Goal: Navigation & Orientation: Understand site structure

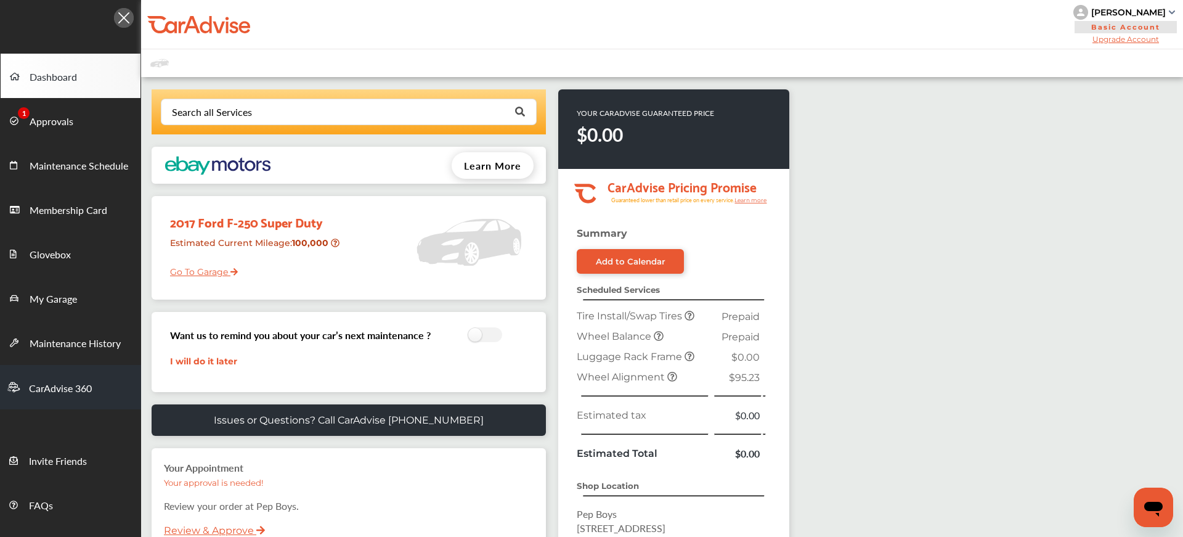
click at [33, 390] on span "CarAdvise 360" at bounding box center [60, 389] width 63 height 16
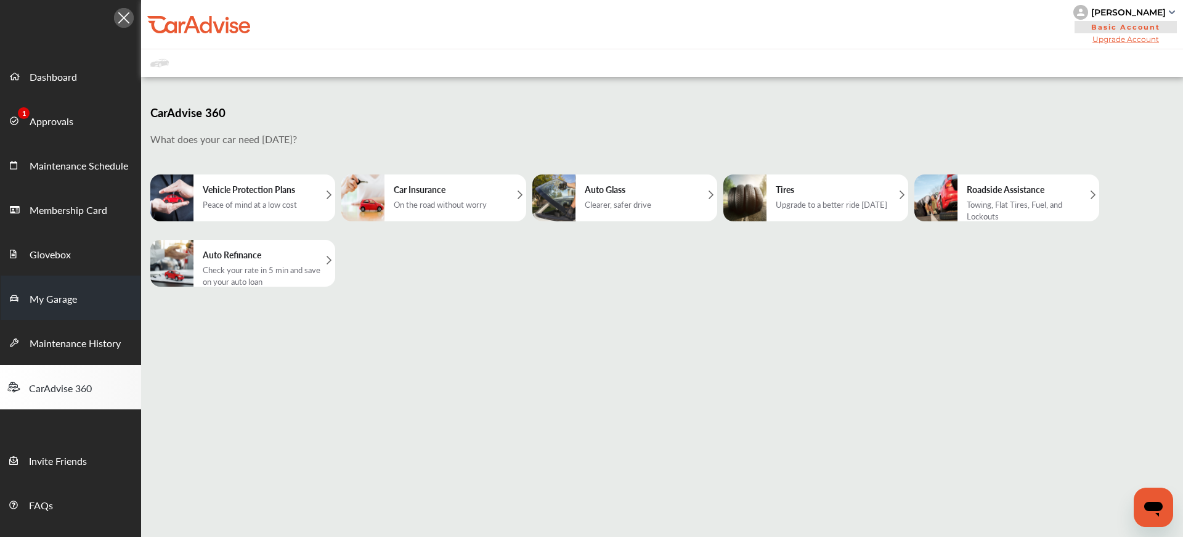
click at [49, 305] on span "My Garage" at bounding box center [53, 300] width 47 height 16
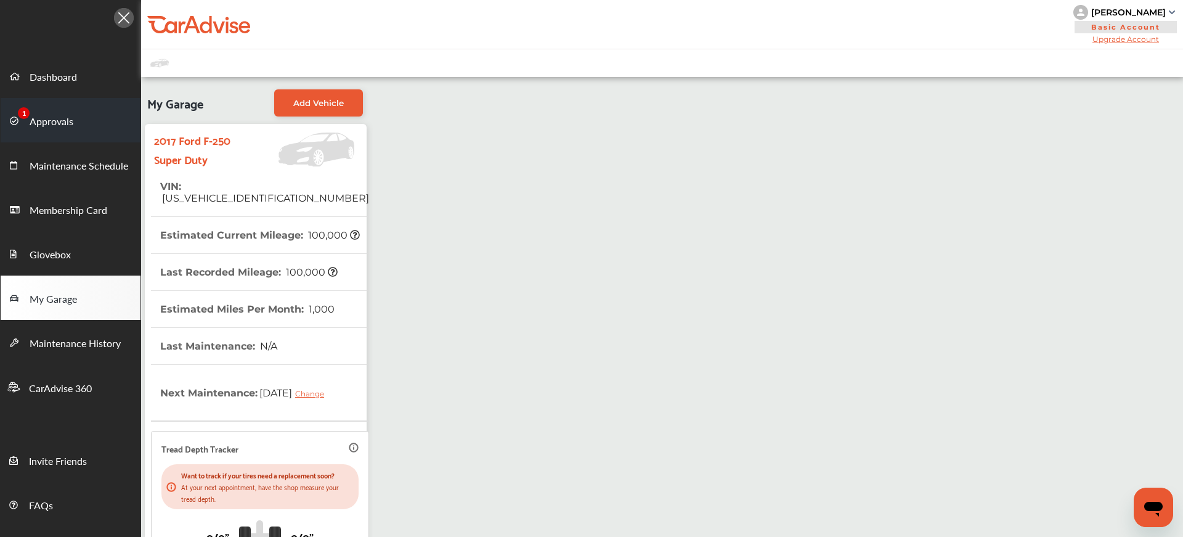
drag, startPoint x: 44, startPoint y: 122, endPoint x: 50, endPoint y: 118, distance: 7.5
click at [44, 122] on span "Approvals" at bounding box center [52, 122] width 44 height 16
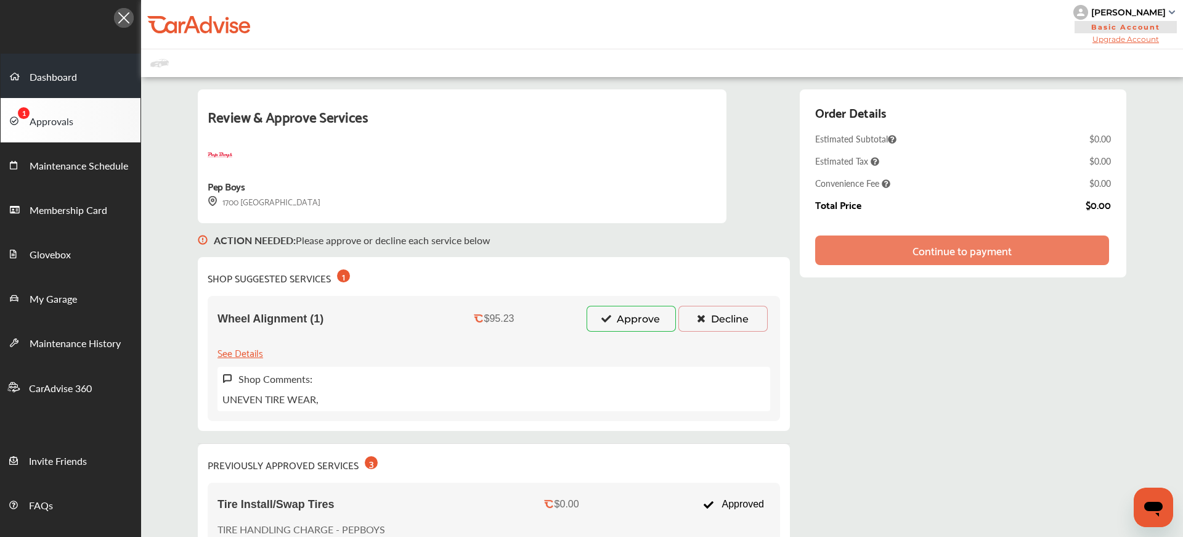
click at [61, 75] on span "Dashboard" at bounding box center [53, 78] width 47 height 16
